Goal: Complete application form

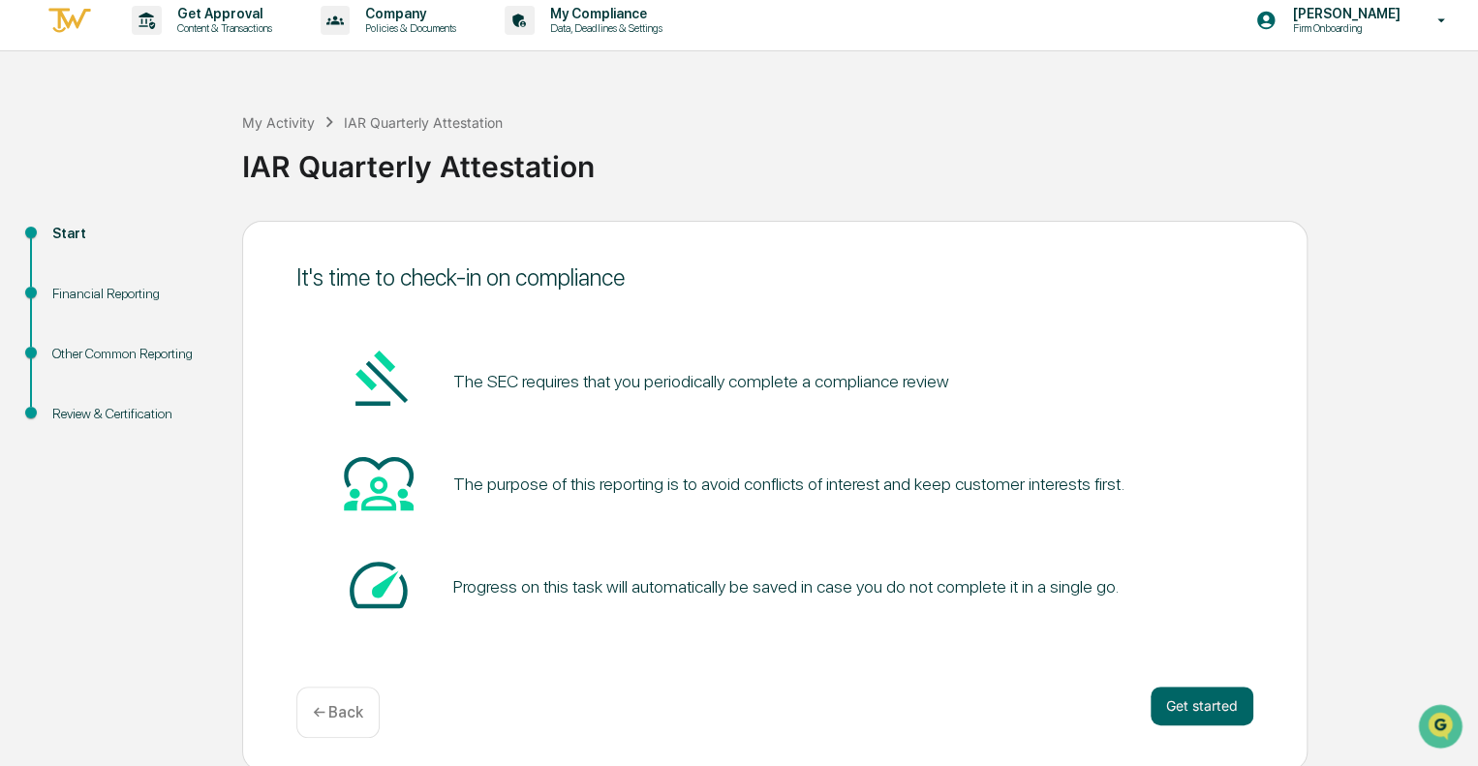
scroll to position [13, 0]
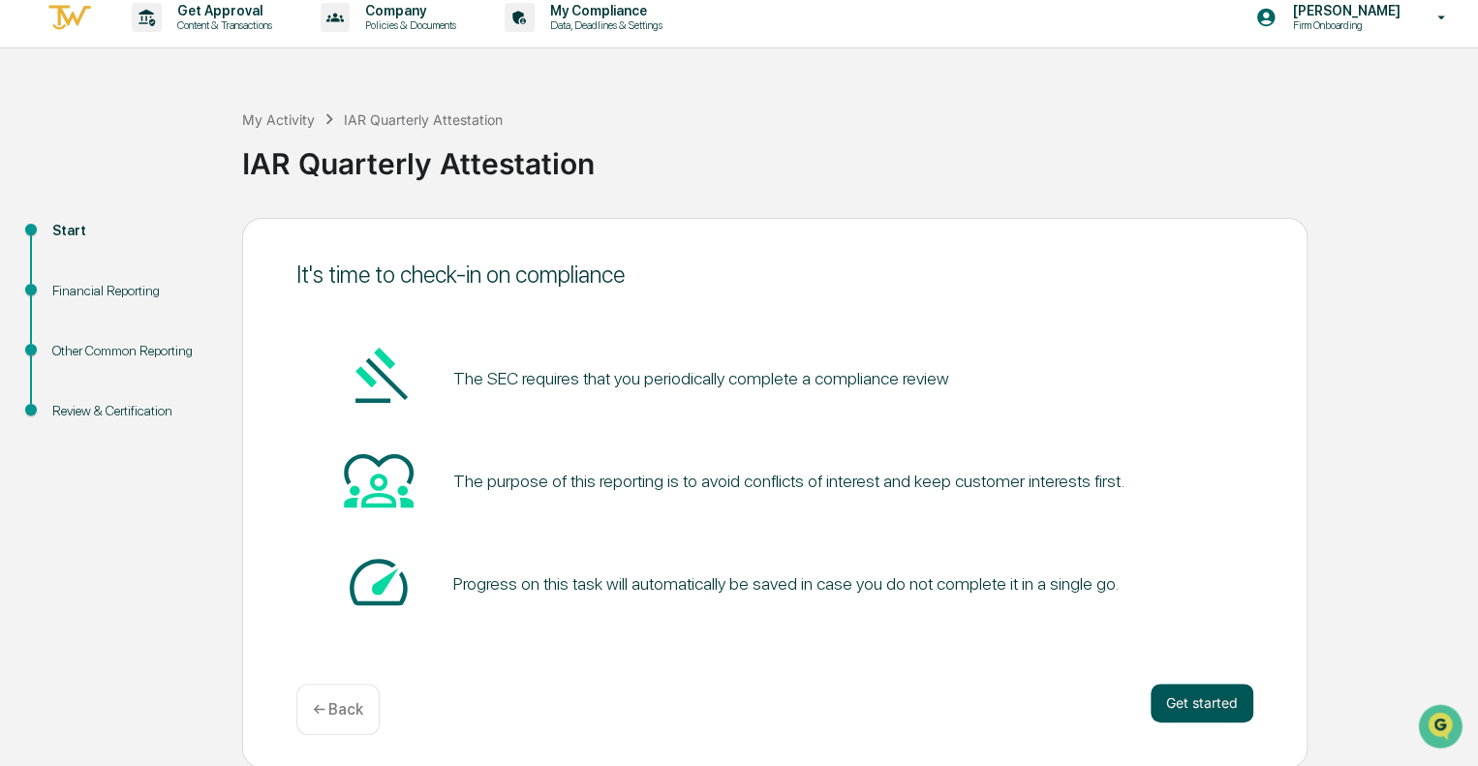
click at [1232, 712] on button "Get started" at bounding box center [1202, 703] width 103 height 39
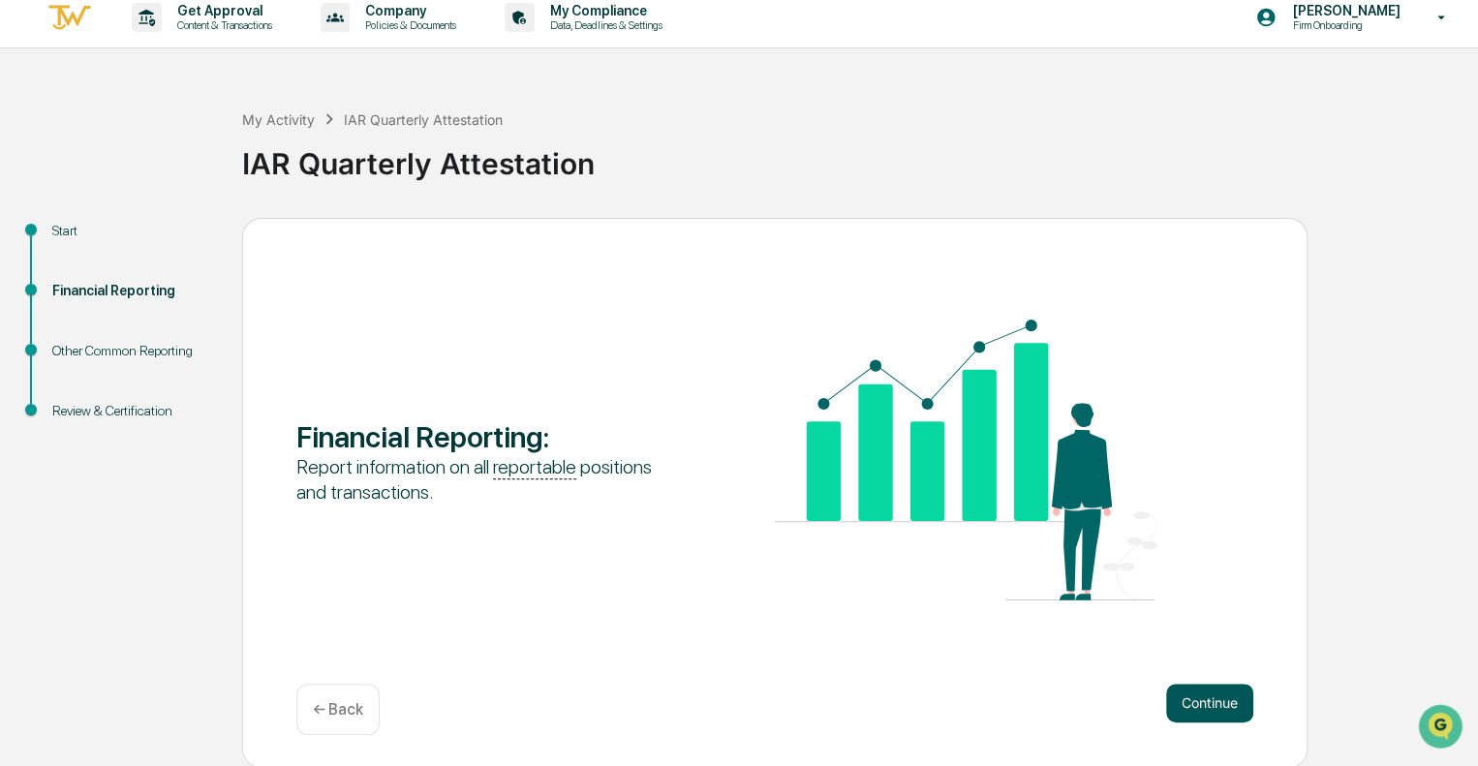
click at [1194, 695] on button "Continue" at bounding box center [1209, 703] width 87 height 39
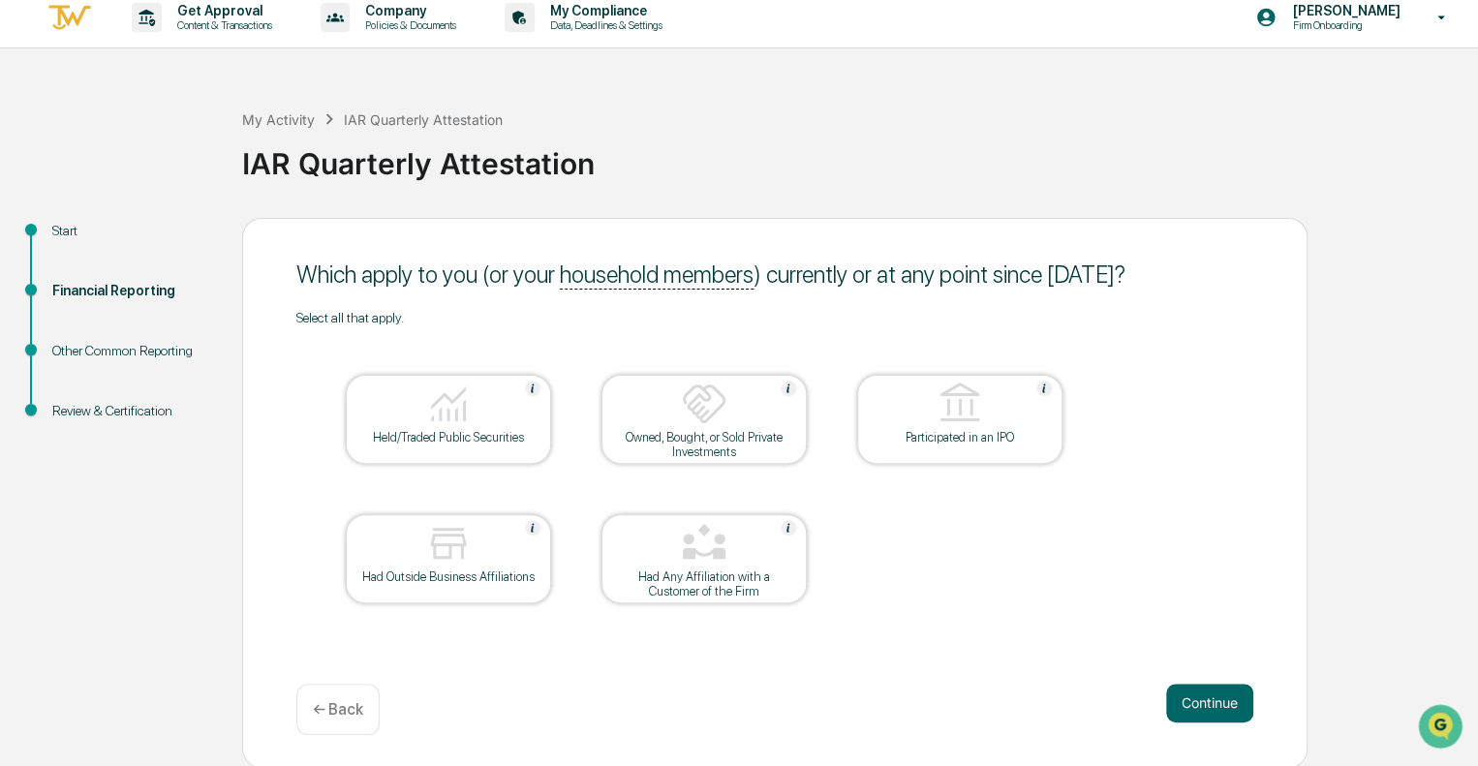
drag, startPoint x: 722, startPoint y: 567, endPoint x: 706, endPoint y: 553, distance: 20.6
click at [721, 567] on div at bounding box center [704, 544] width 194 height 49
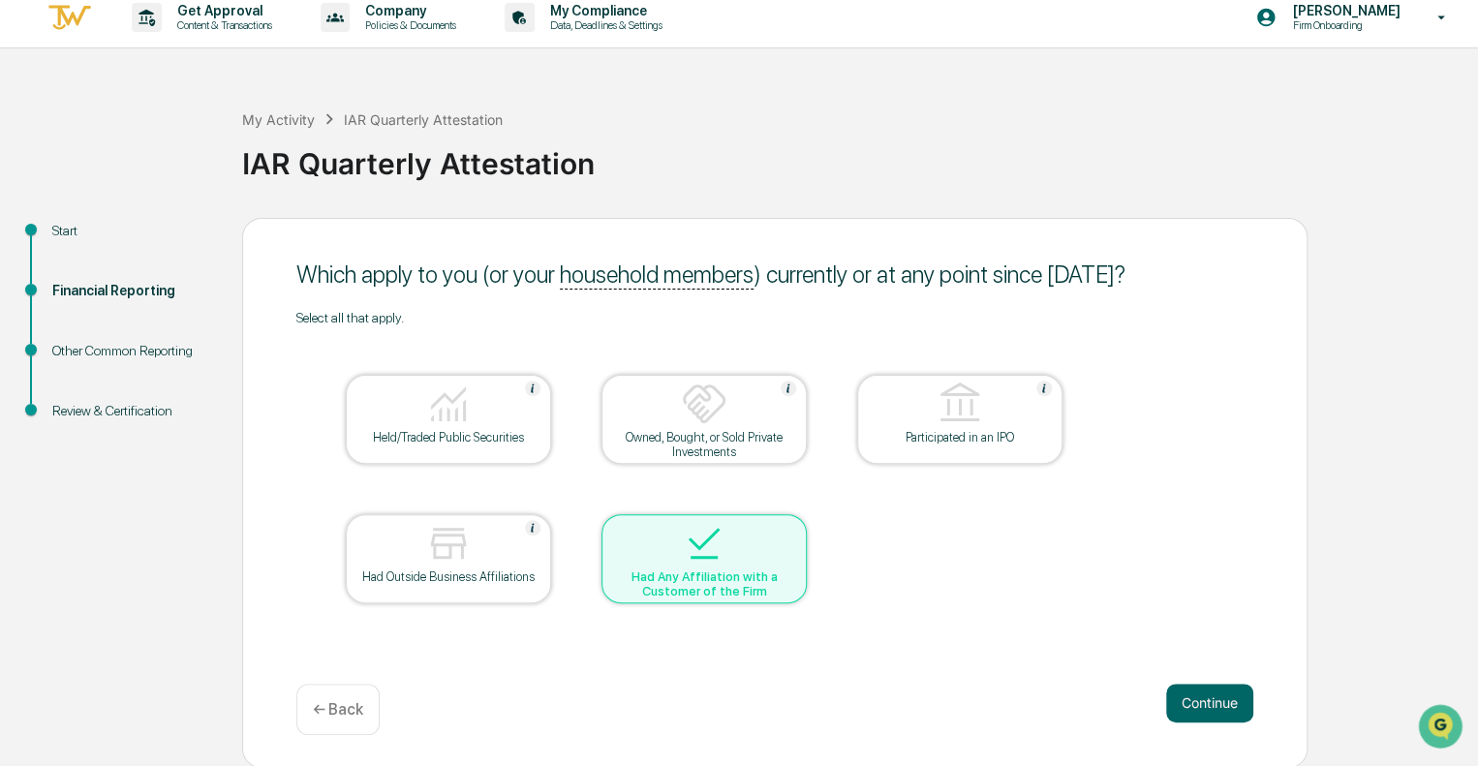
click at [698, 550] on img at bounding box center [704, 543] width 46 height 46
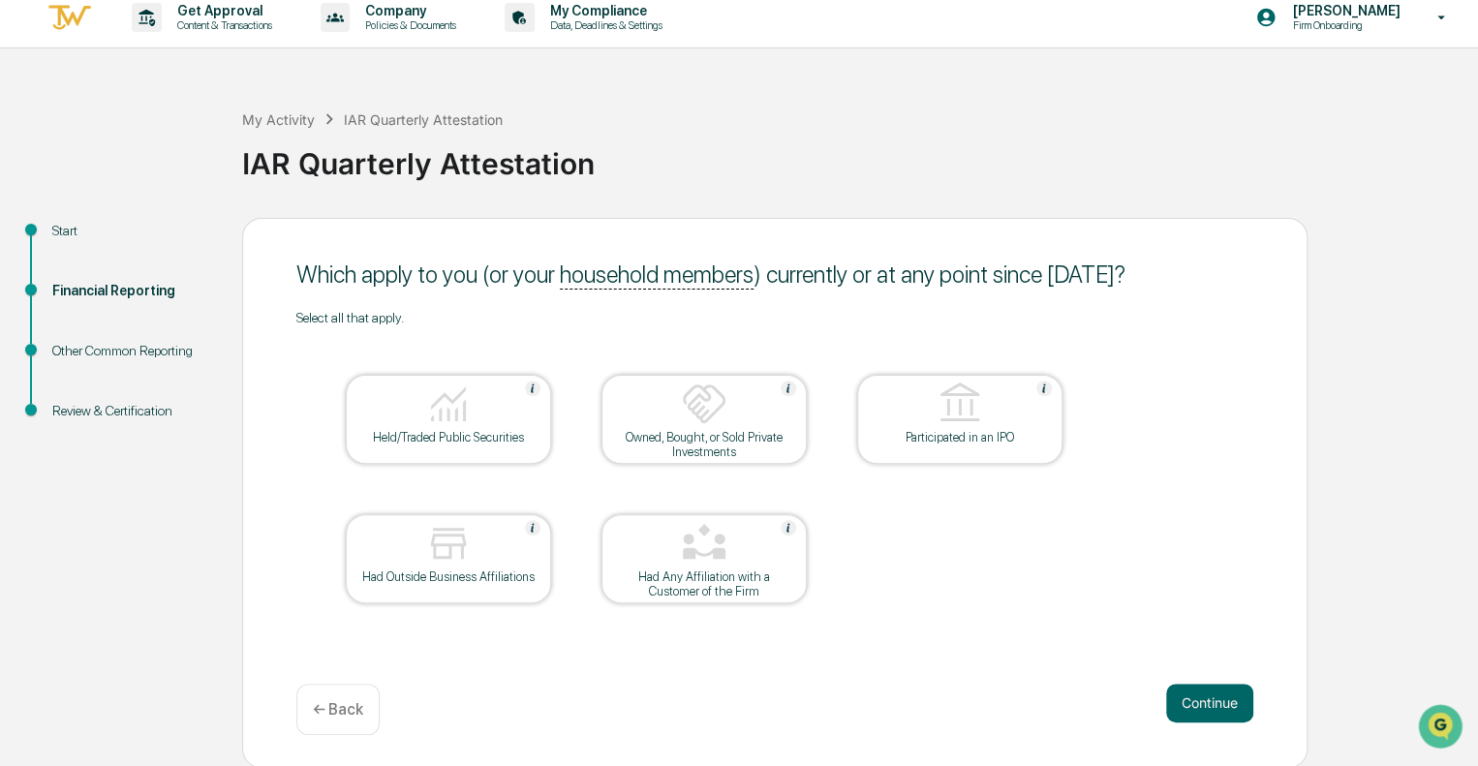
click at [921, 578] on table "Held/Traded Public Securities Owned, Bought, or Sold Private Investments Partic…" at bounding box center [704, 488] width 816 height 327
click at [1199, 705] on button "Continue" at bounding box center [1209, 703] width 87 height 39
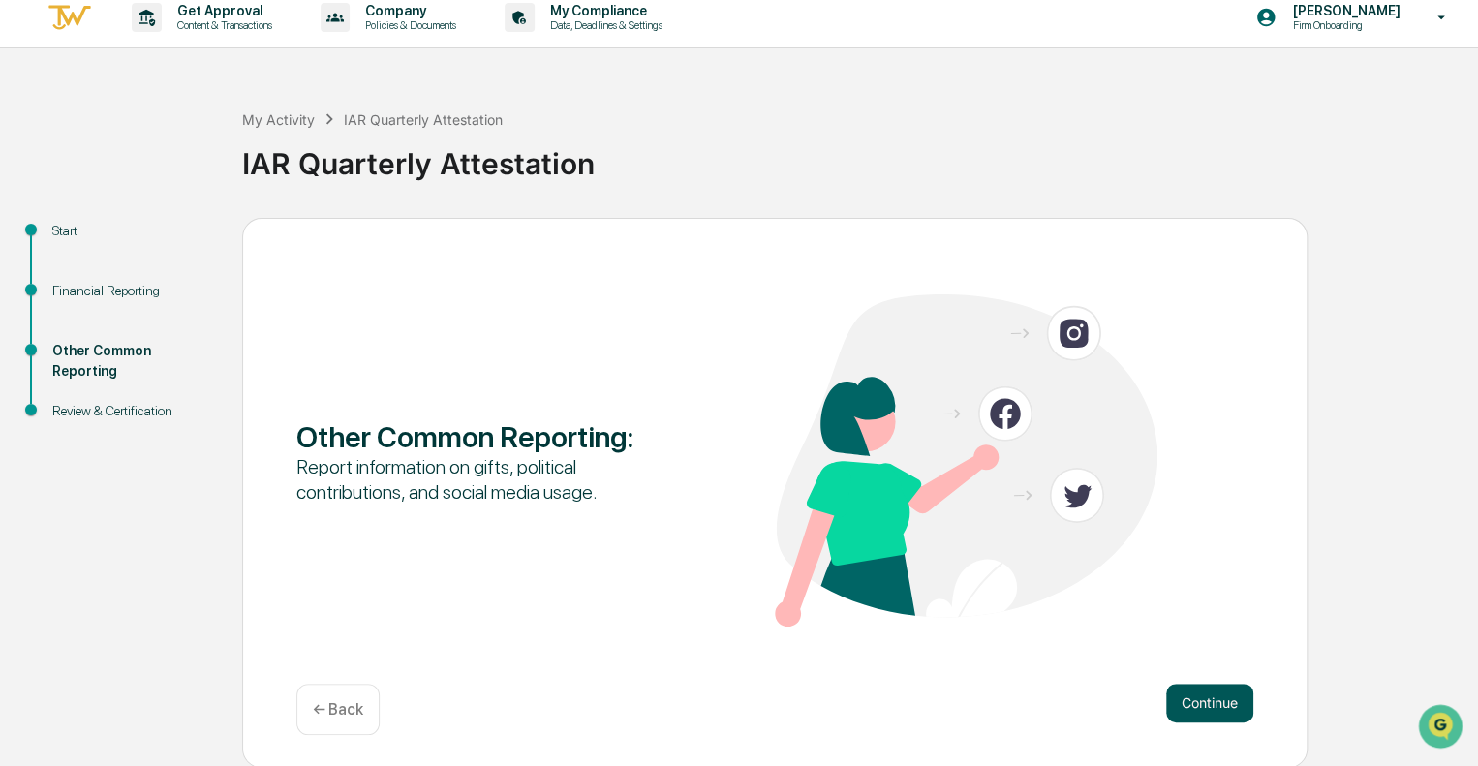
click at [1208, 695] on button "Continue" at bounding box center [1209, 703] width 87 height 39
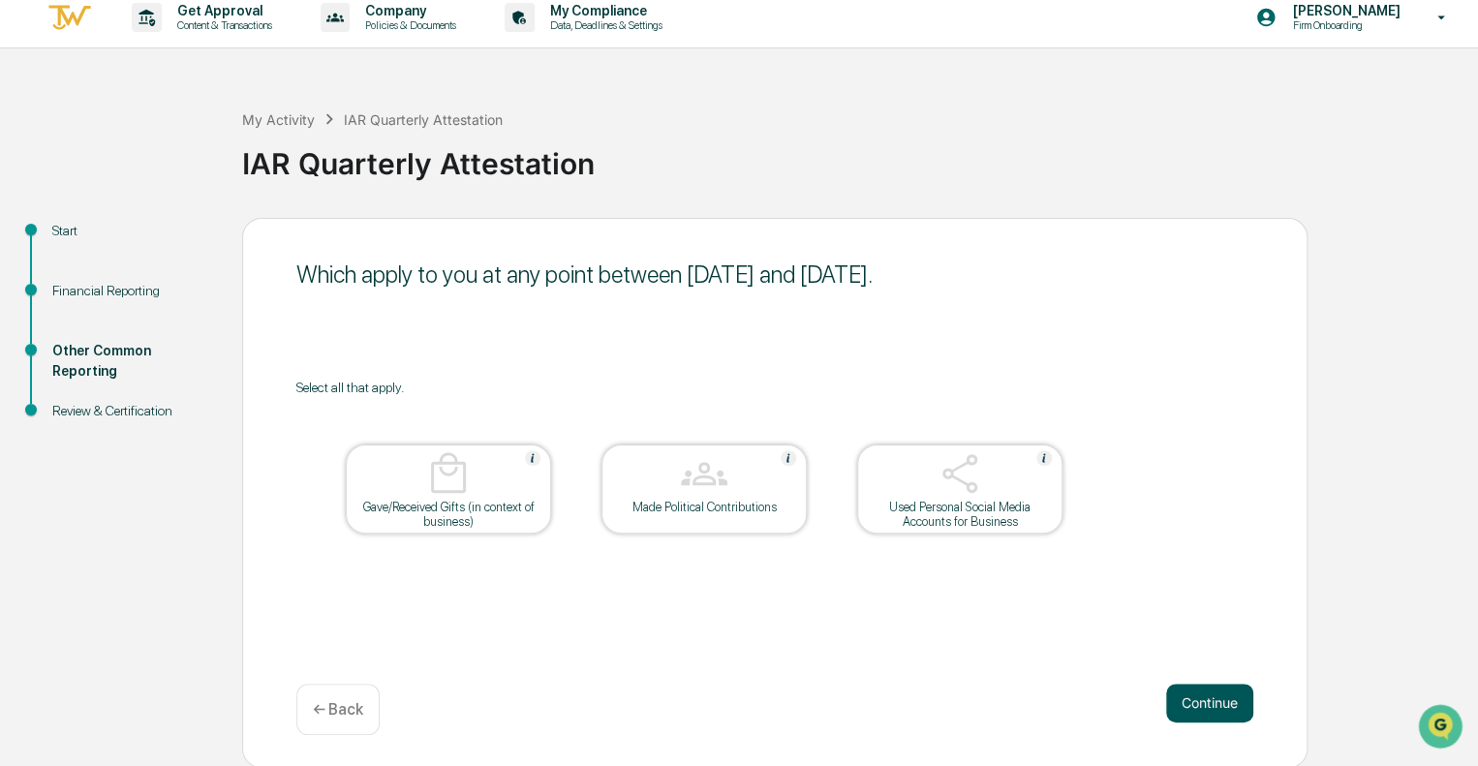
click at [1199, 703] on button "Continue" at bounding box center [1209, 703] width 87 height 39
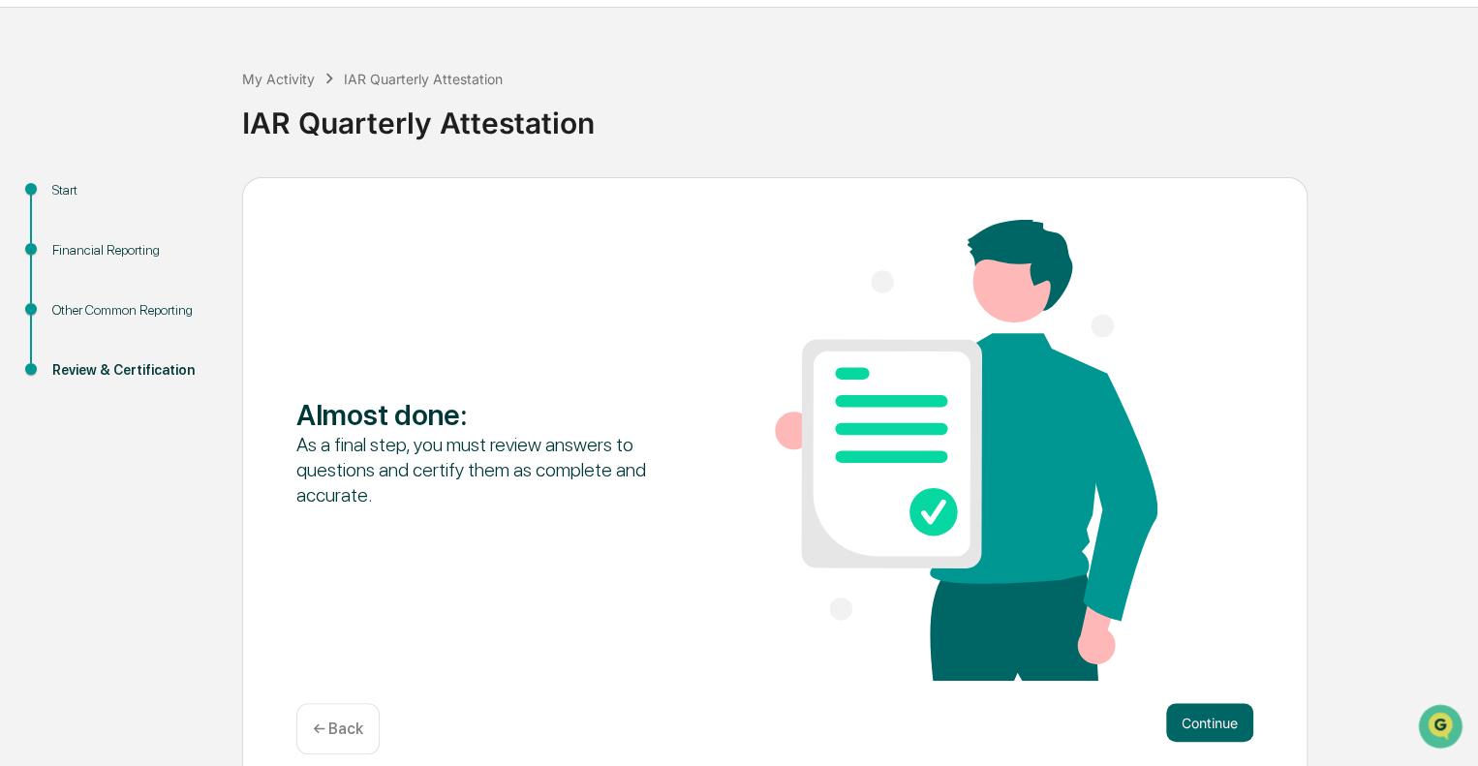
scroll to position [74, 0]
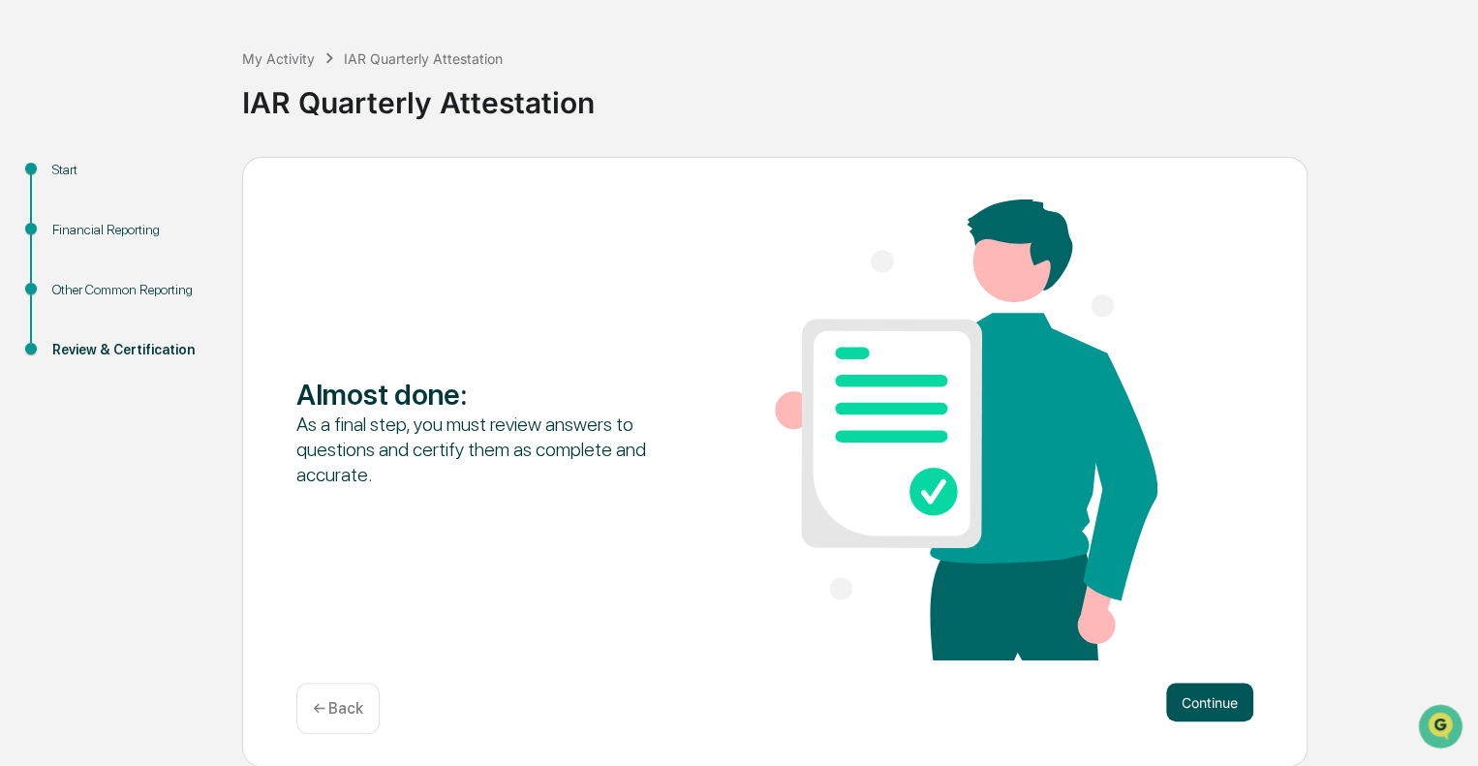
click at [1196, 708] on button "Continue" at bounding box center [1209, 702] width 87 height 39
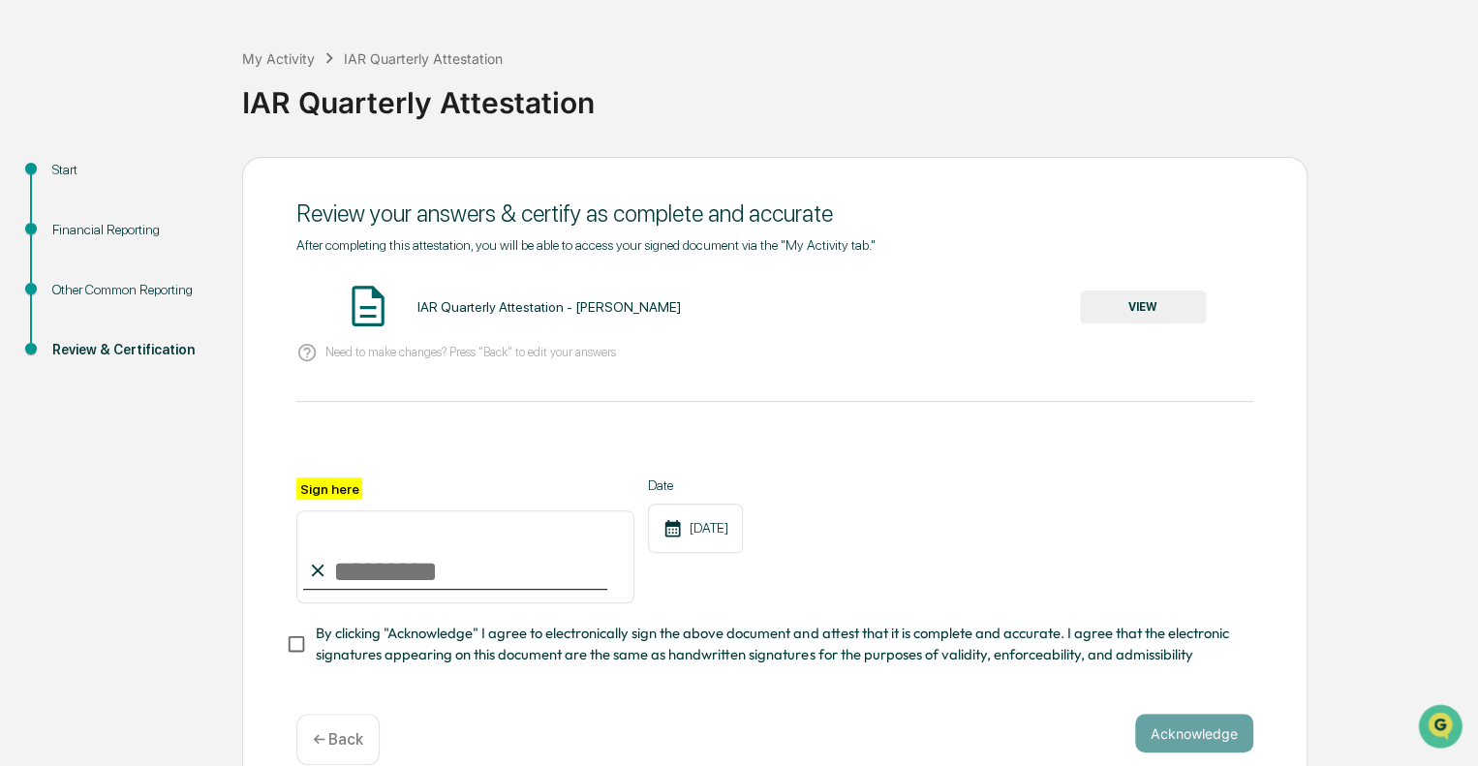
scroll to position [112, 0]
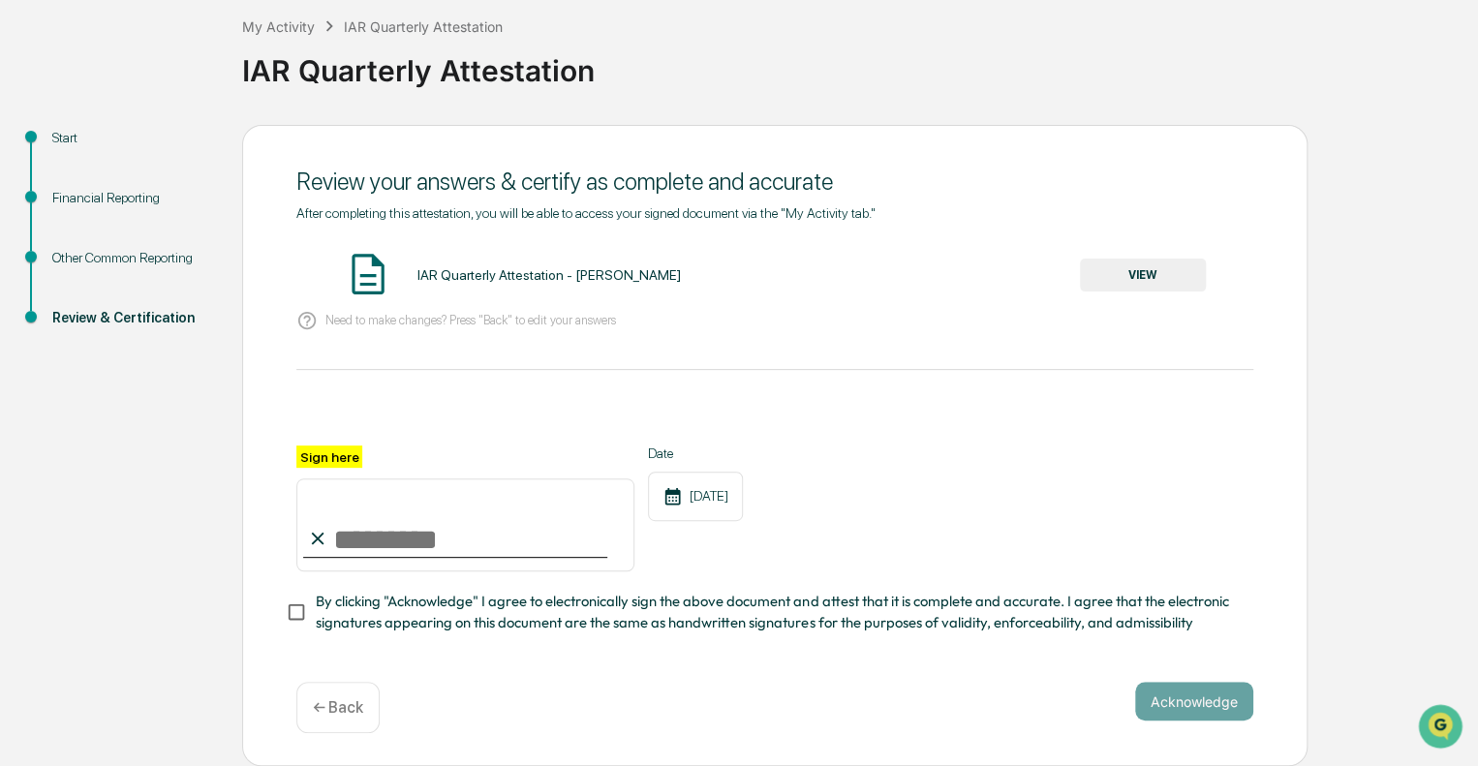
click at [449, 541] on input "Sign here" at bounding box center [465, 525] width 338 height 93
type input "**********"
click at [1222, 703] on button "Acknowledge" at bounding box center [1194, 701] width 118 height 39
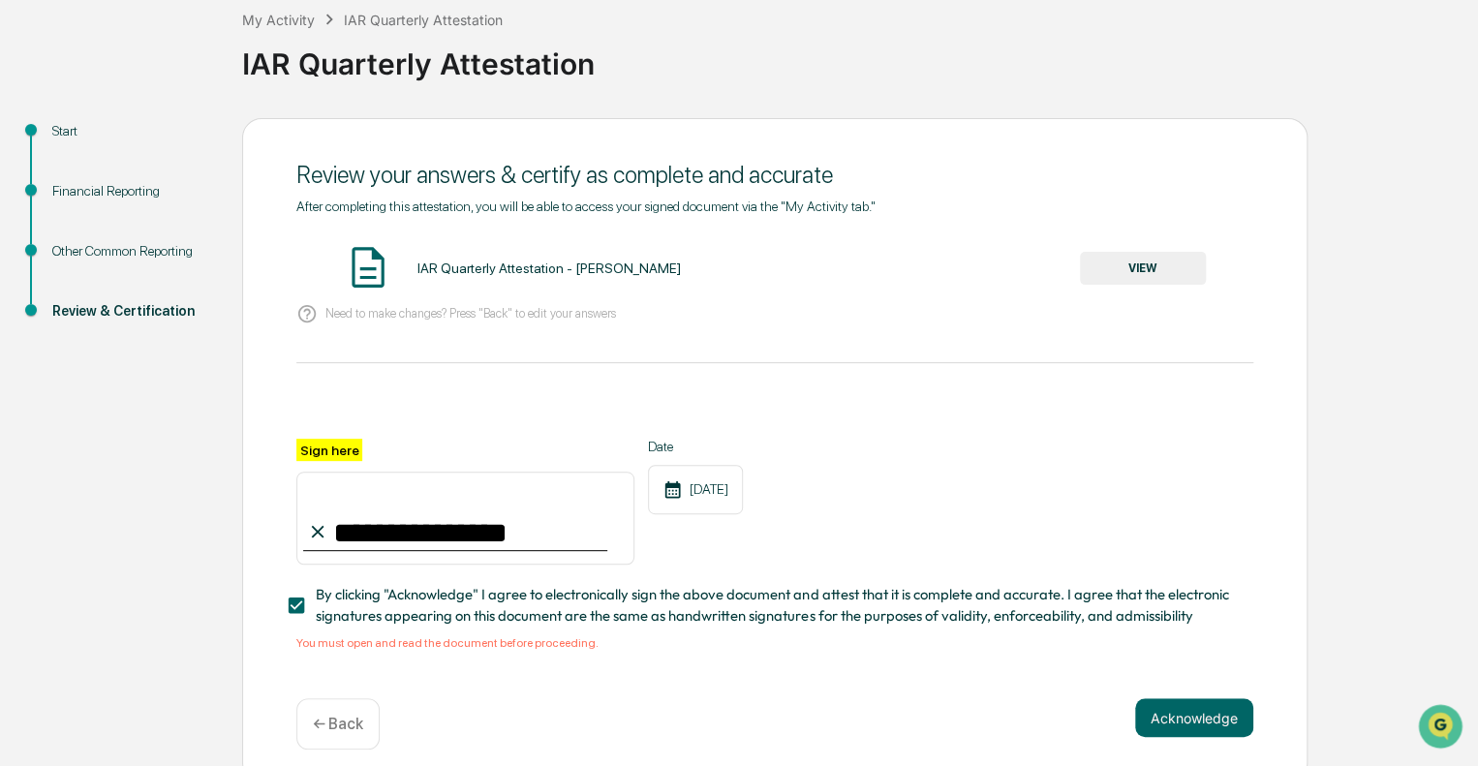
click at [1152, 272] on button "VIEW" at bounding box center [1143, 268] width 126 height 33
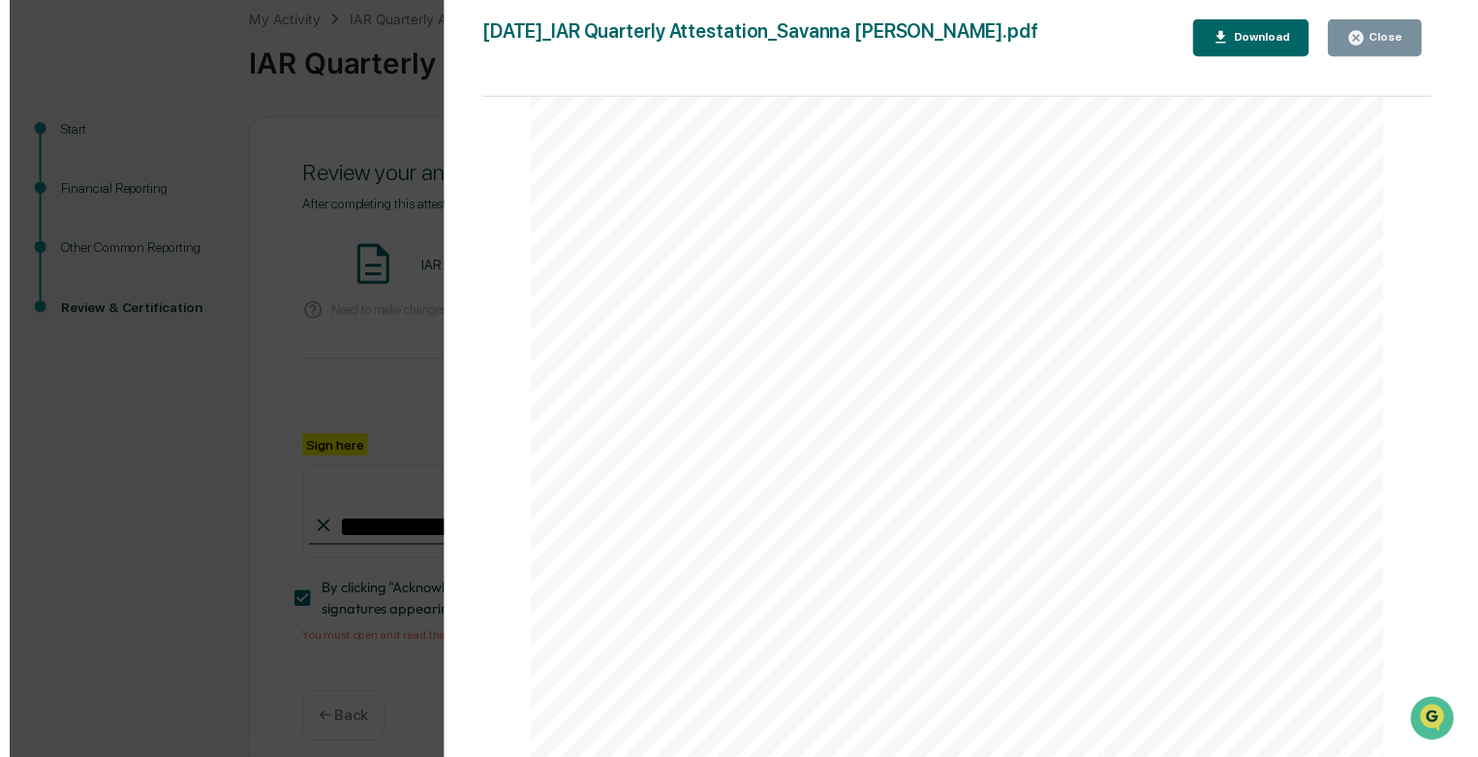
scroll to position [3169, 0]
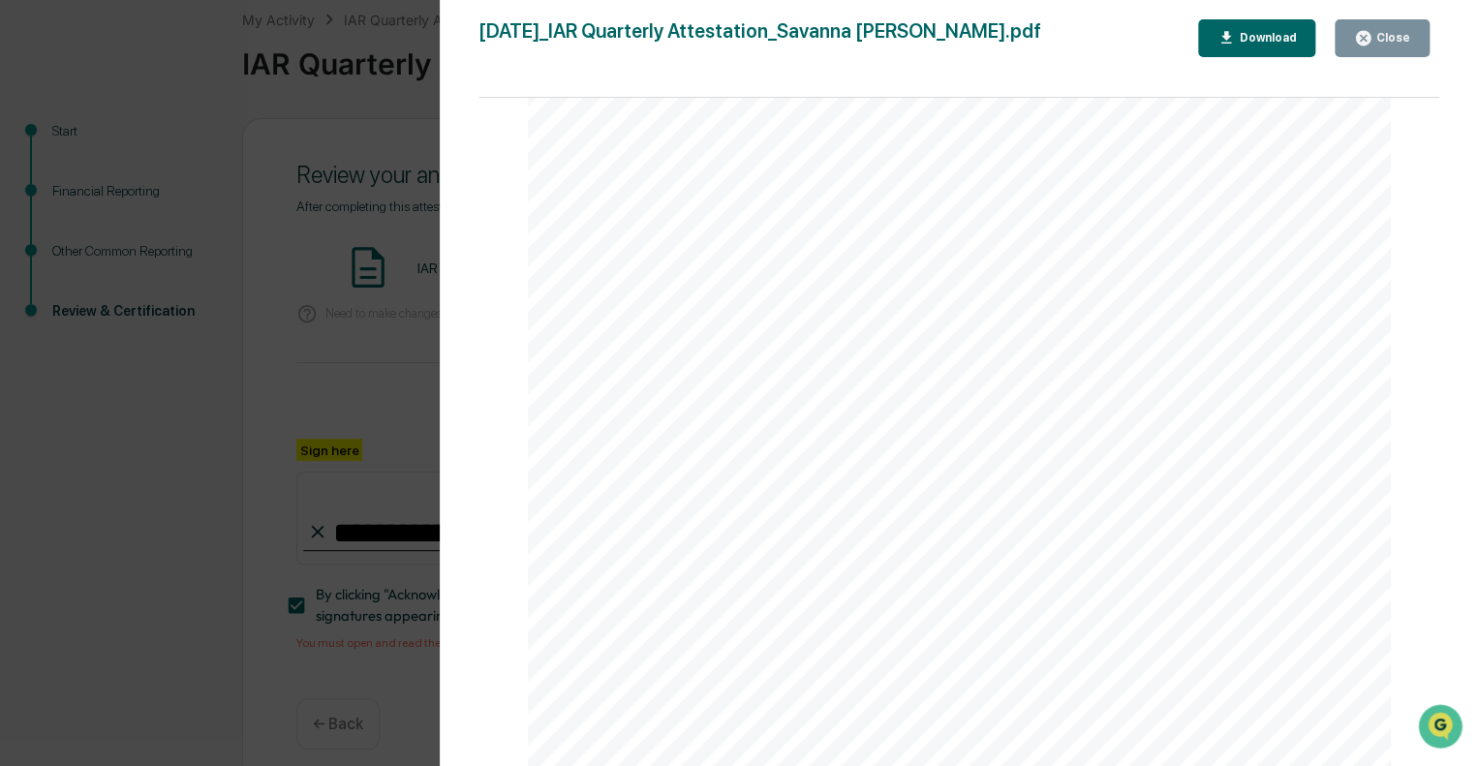
click at [1378, 37] on div "Close" at bounding box center [1392, 38] width 38 height 14
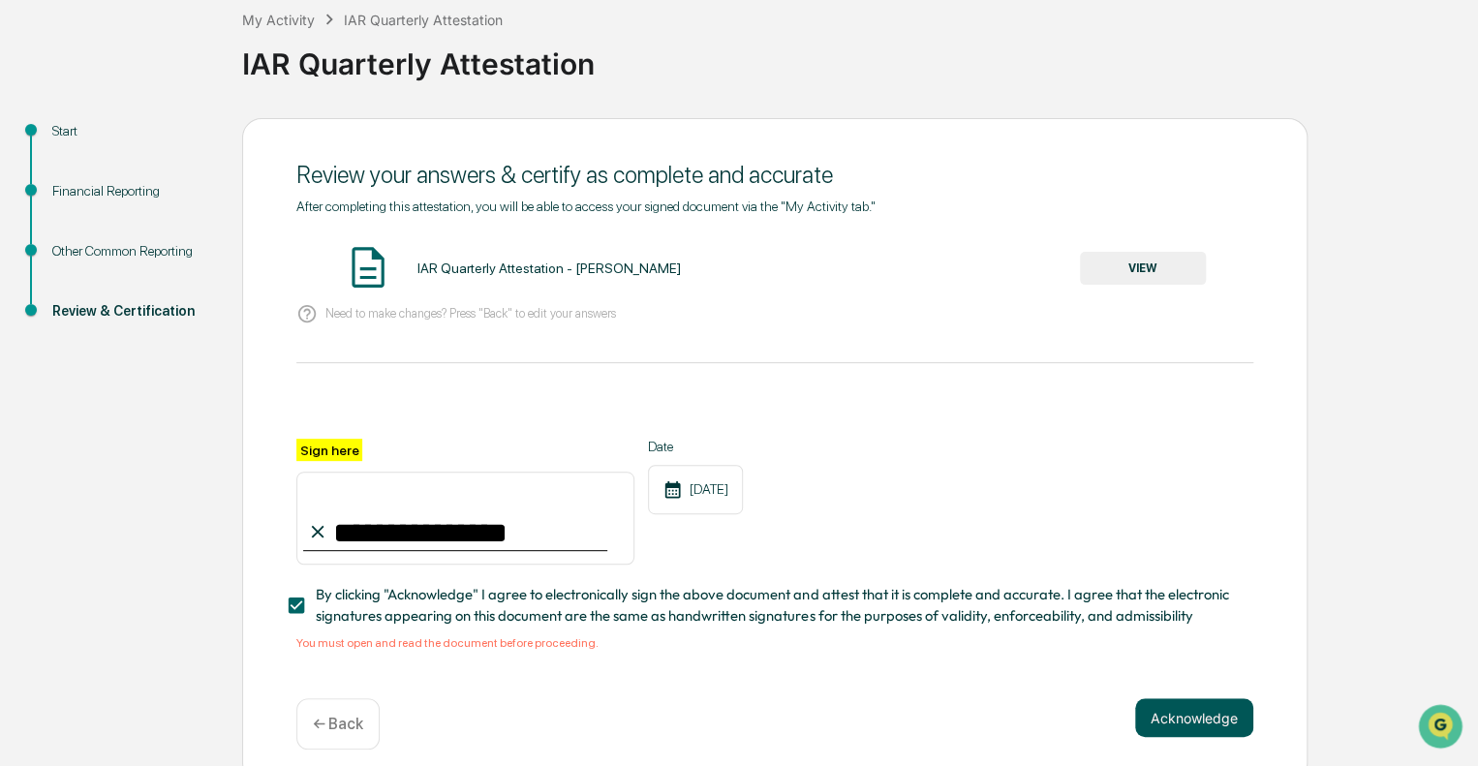
click at [1212, 723] on button "Acknowledge" at bounding box center [1194, 717] width 118 height 39
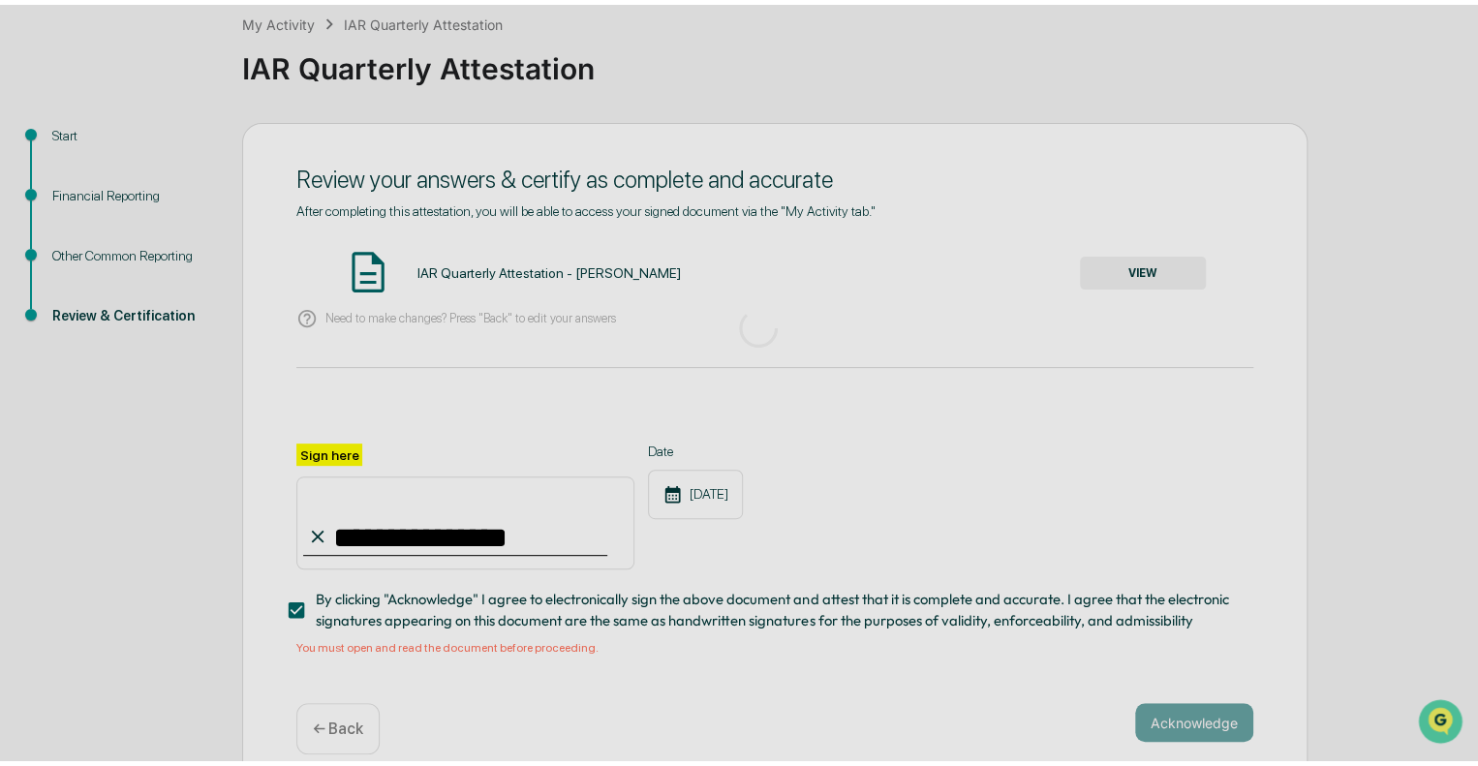
scroll to position [13, 0]
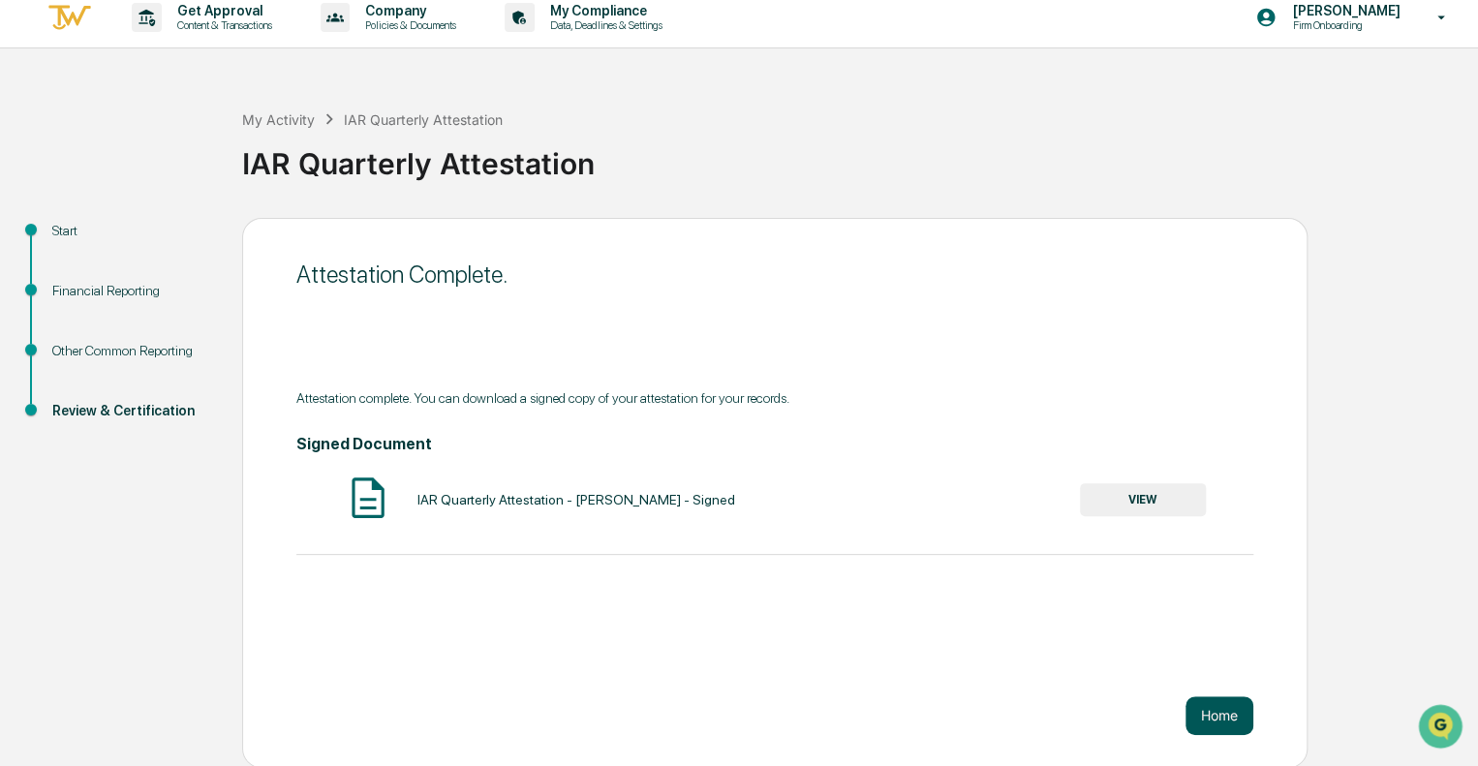
click at [1213, 721] on button "Home" at bounding box center [1220, 715] width 68 height 39
